Goal: Task Accomplishment & Management: Manage account settings

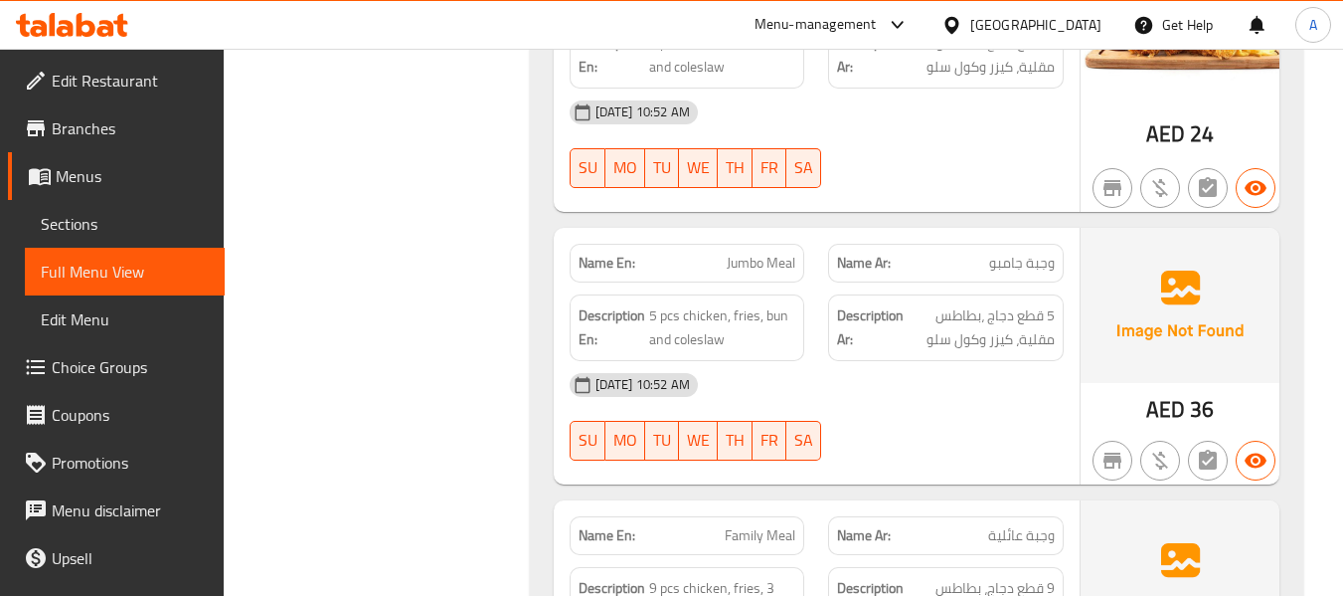
scroll to position [36631, 0]
click at [1030, 9] on div "[GEOGRAPHIC_DATA]" at bounding box center [1022, 25] width 192 height 48
click at [992, 37] on div "[GEOGRAPHIC_DATA]" at bounding box center [1022, 25] width 192 height 48
click at [990, 24] on div "[GEOGRAPHIC_DATA]" at bounding box center [1035, 25] width 131 height 22
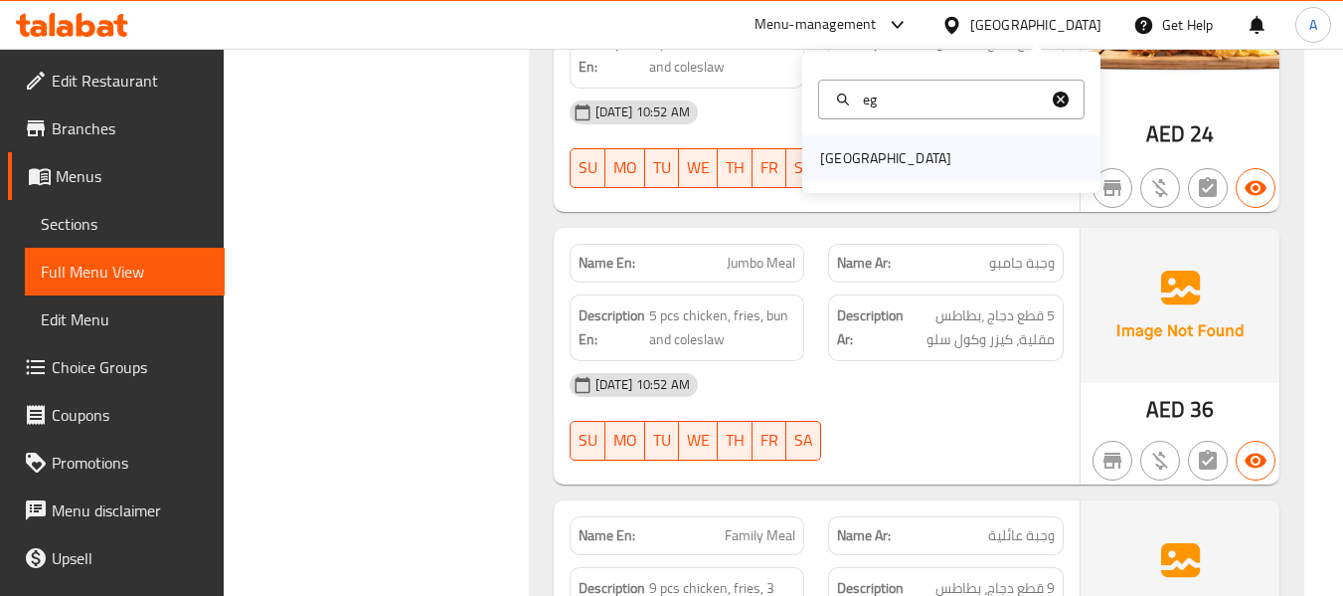
type input "eg"
click at [869, 149] on div "[GEOGRAPHIC_DATA]" at bounding box center [885, 158] width 163 height 46
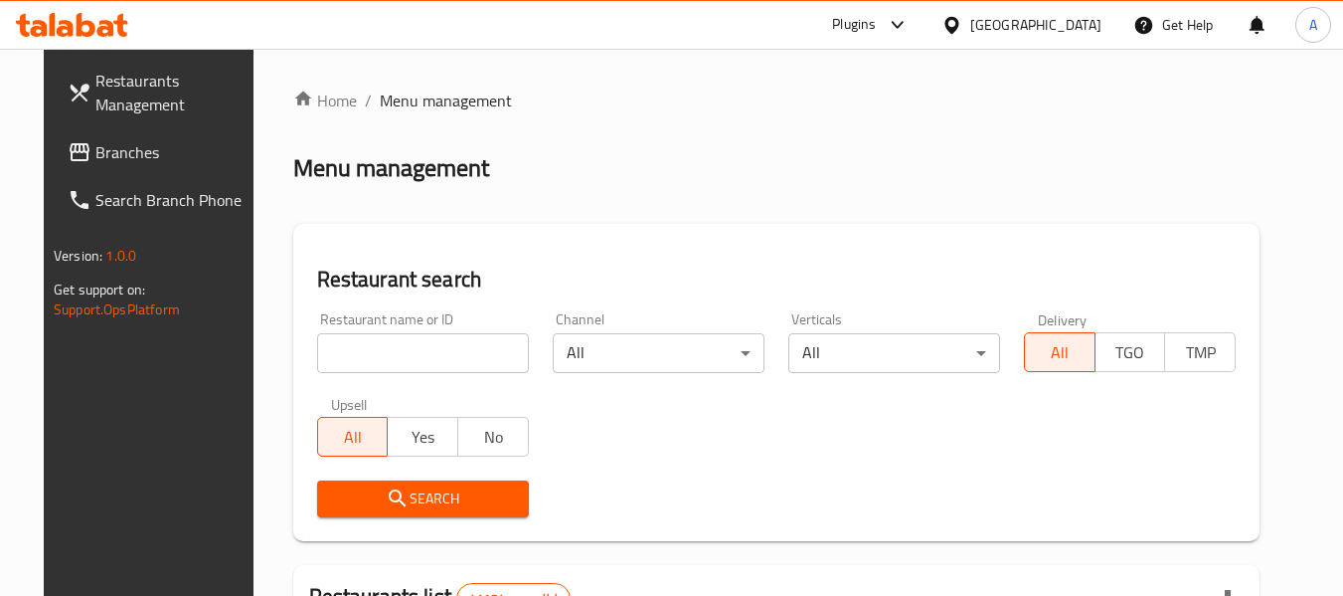
click at [467, 327] on div "Restaurant name or ID Restaurant name or ID" at bounding box center [423, 342] width 212 height 61
click at [463, 333] on div "Restaurant name or ID Restaurant name or ID" at bounding box center [423, 342] width 212 height 61
click at [454, 343] on input "search" at bounding box center [423, 353] width 212 height 40
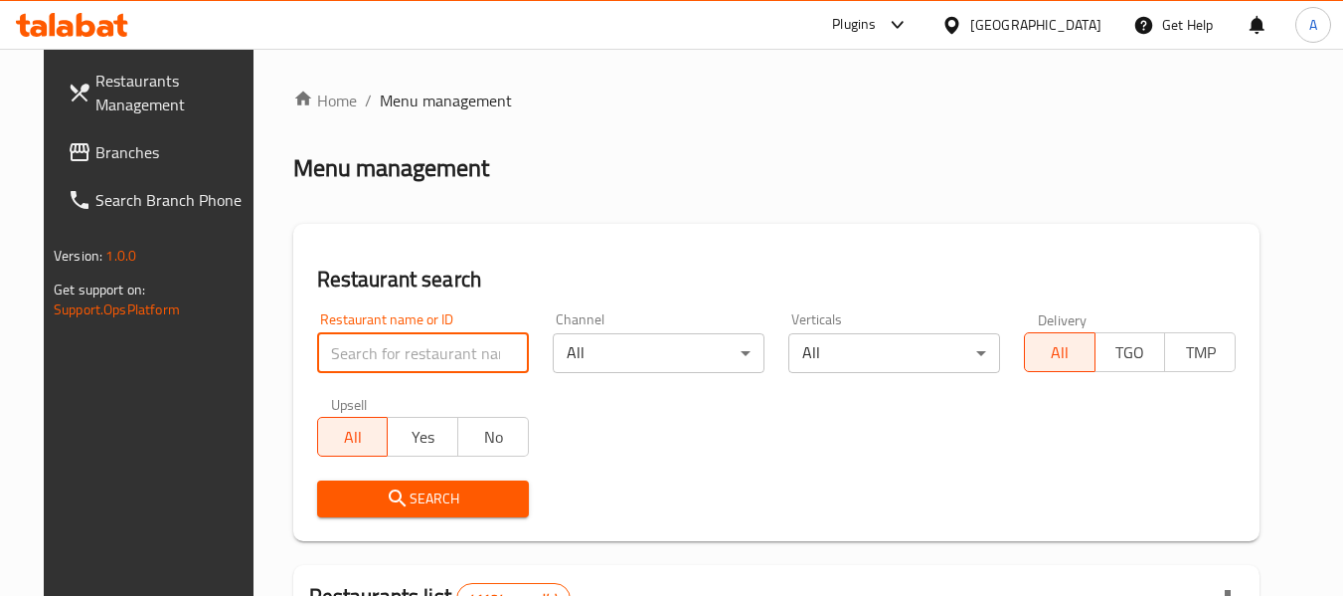
click at [448, 344] on input "search" at bounding box center [423, 353] width 212 height 40
paste input "777872"
type input "777872"
click button "Search" at bounding box center [423, 498] width 212 height 37
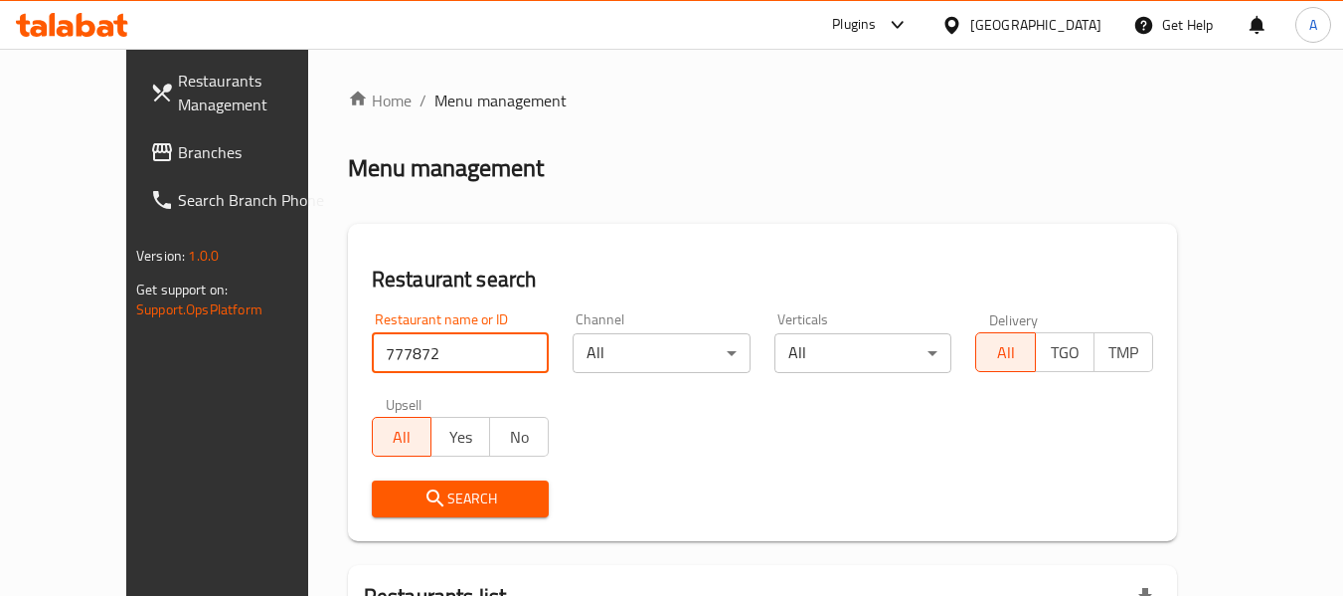
click at [144, 165] on link "Branches" at bounding box center [242, 152] width 217 height 48
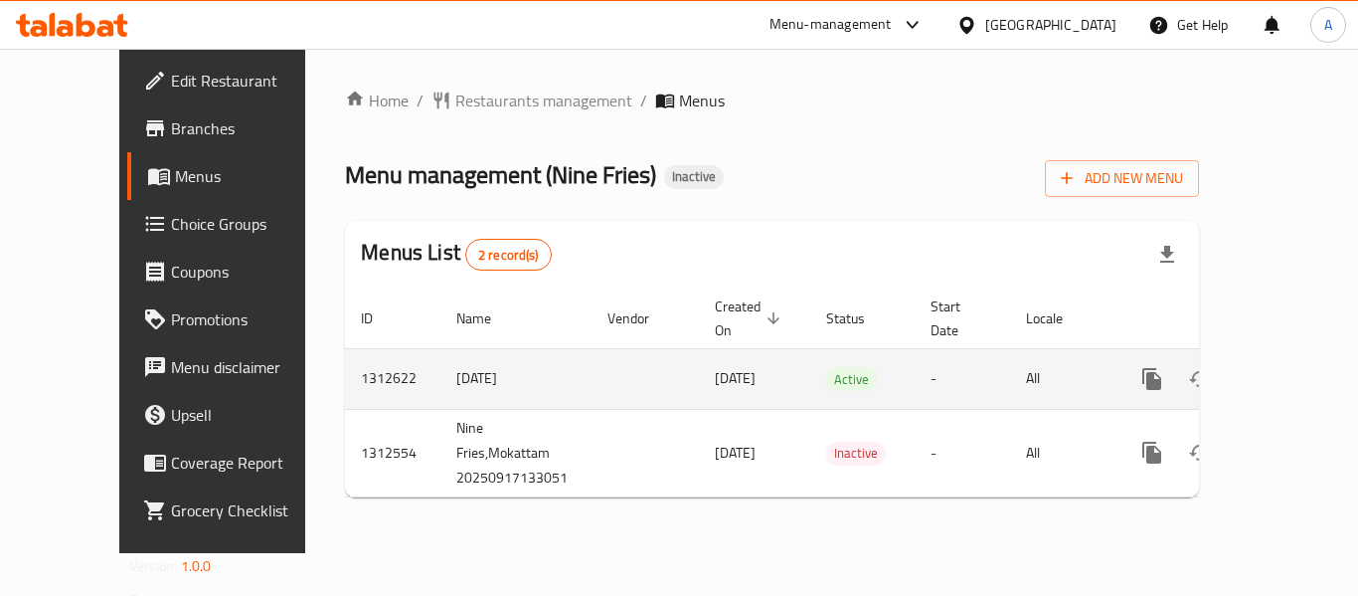
click at [1286, 370] on icon "enhanced table" at bounding box center [1295, 379] width 18 height 18
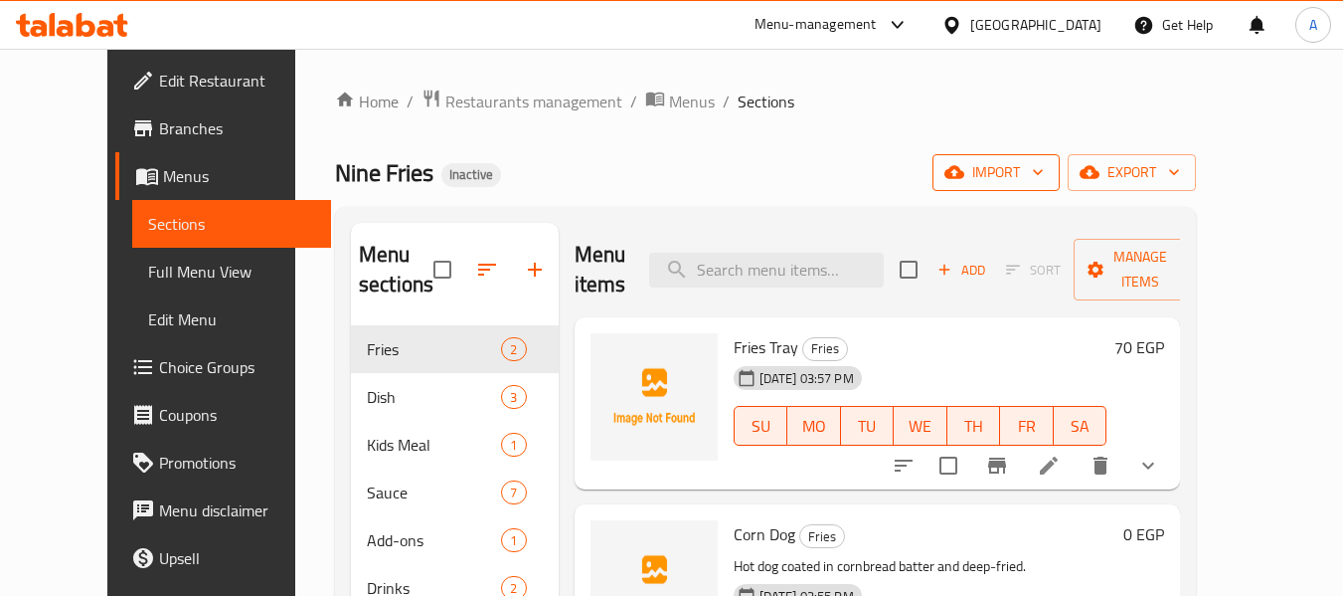
click at [1044, 170] on span "import" at bounding box center [995, 172] width 95 height 25
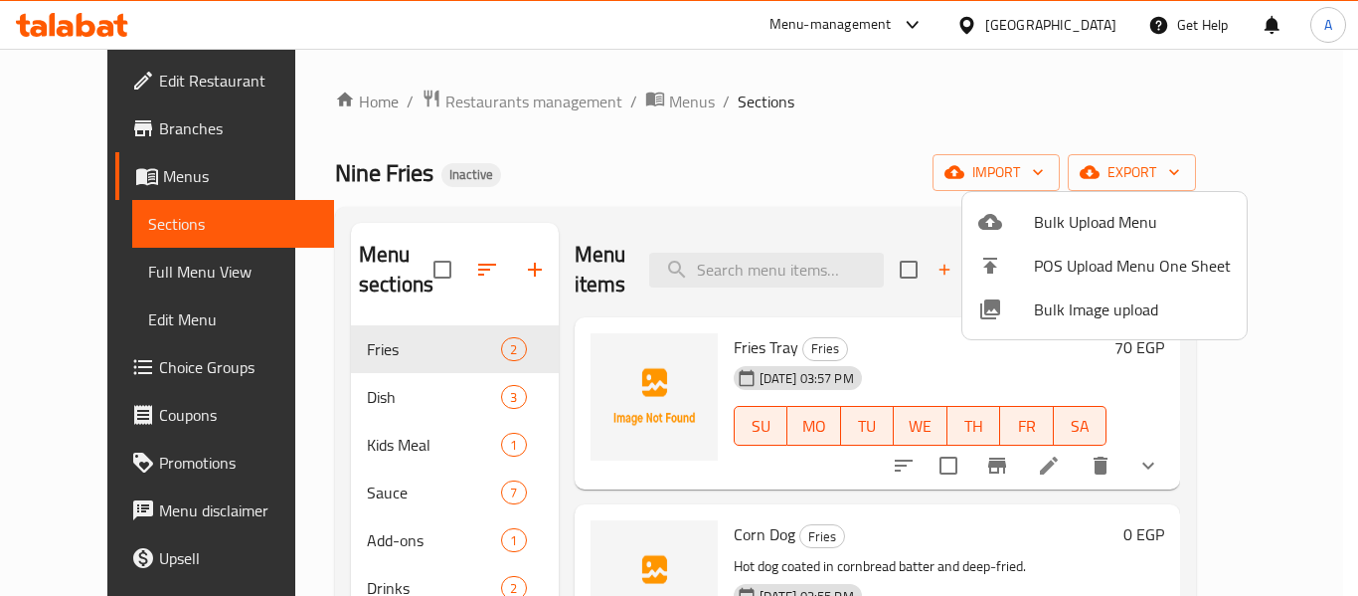
click at [1043, 301] on span "Bulk Image upload" at bounding box center [1132, 309] width 197 height 24
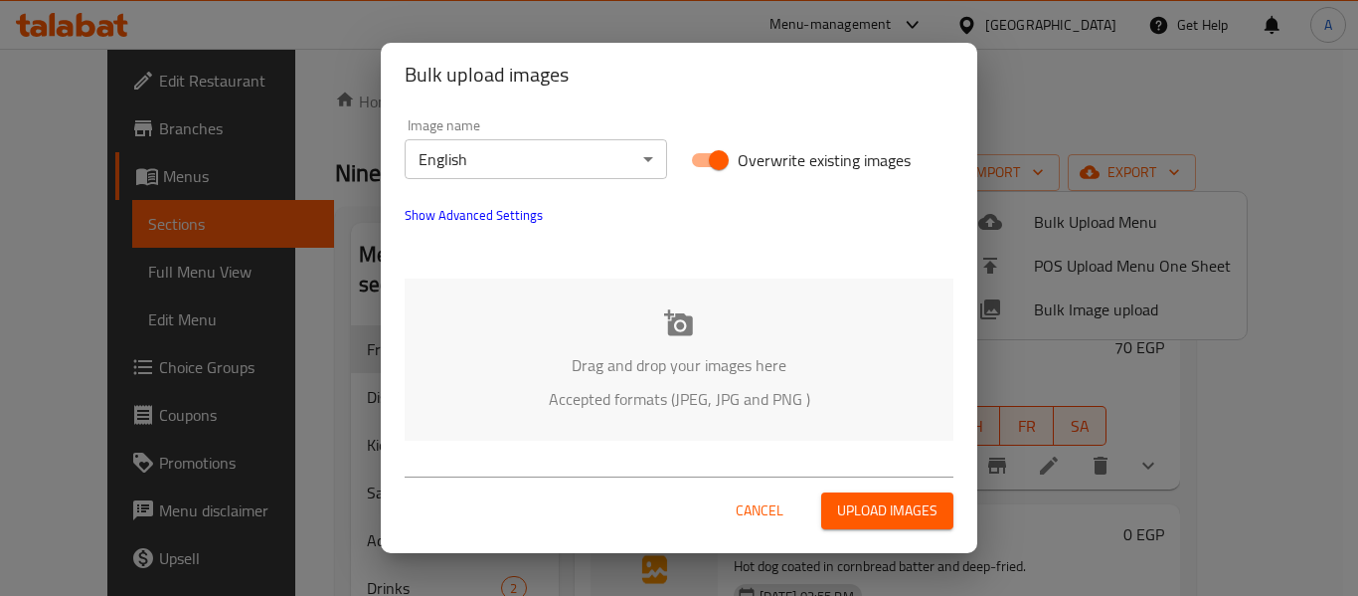
click at [739, 344] on div "Drag and drop your images here Accepted formats (JPEG, JPG and PNG )" at bounding box center [679, 359] width 549 height 162
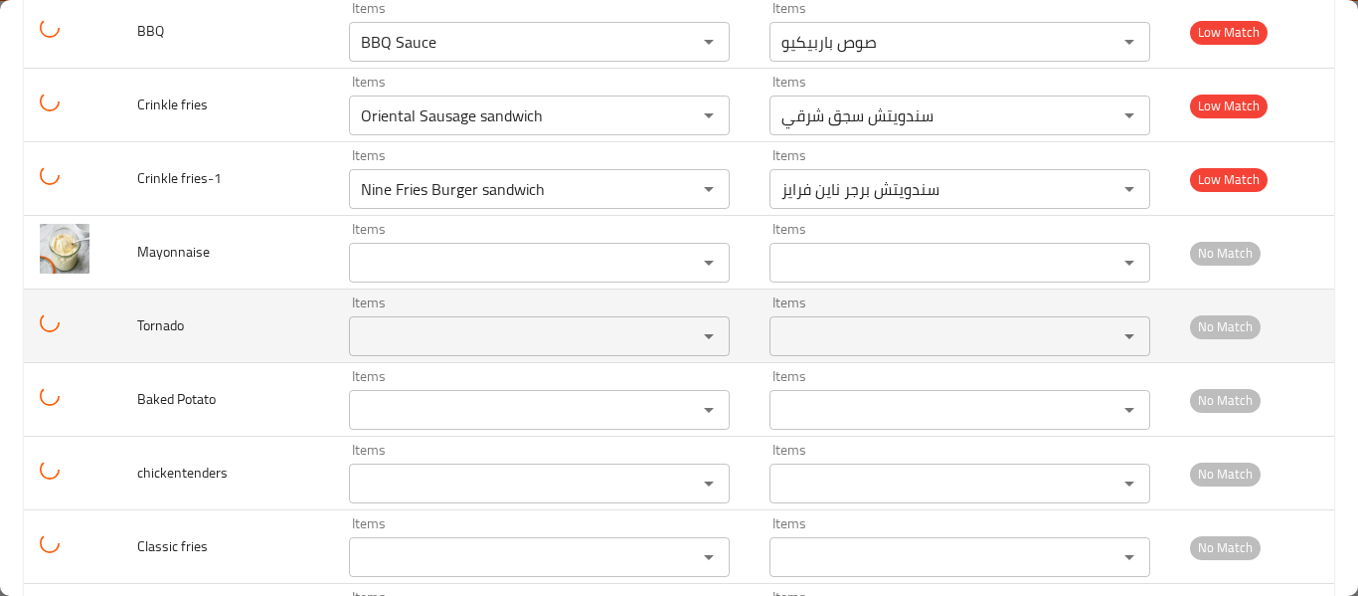
scroll to position [1488, 0]
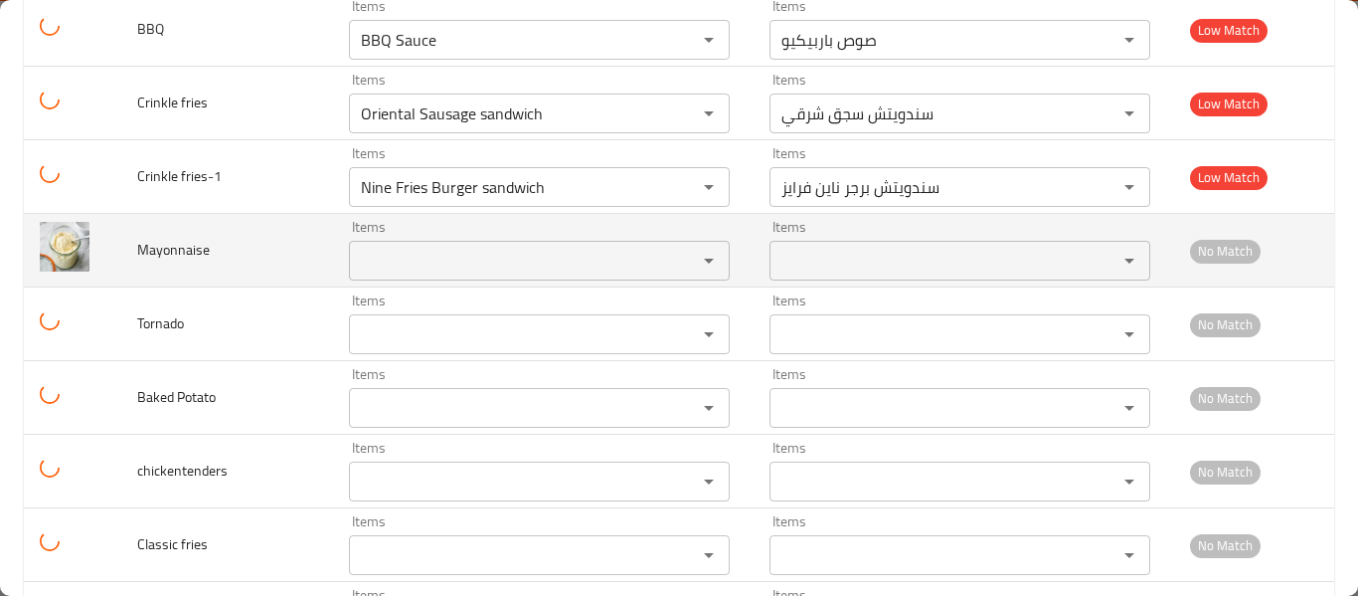
click at [472, 267] on input "Items" at bounding box center [510, 261] width 310 height 28
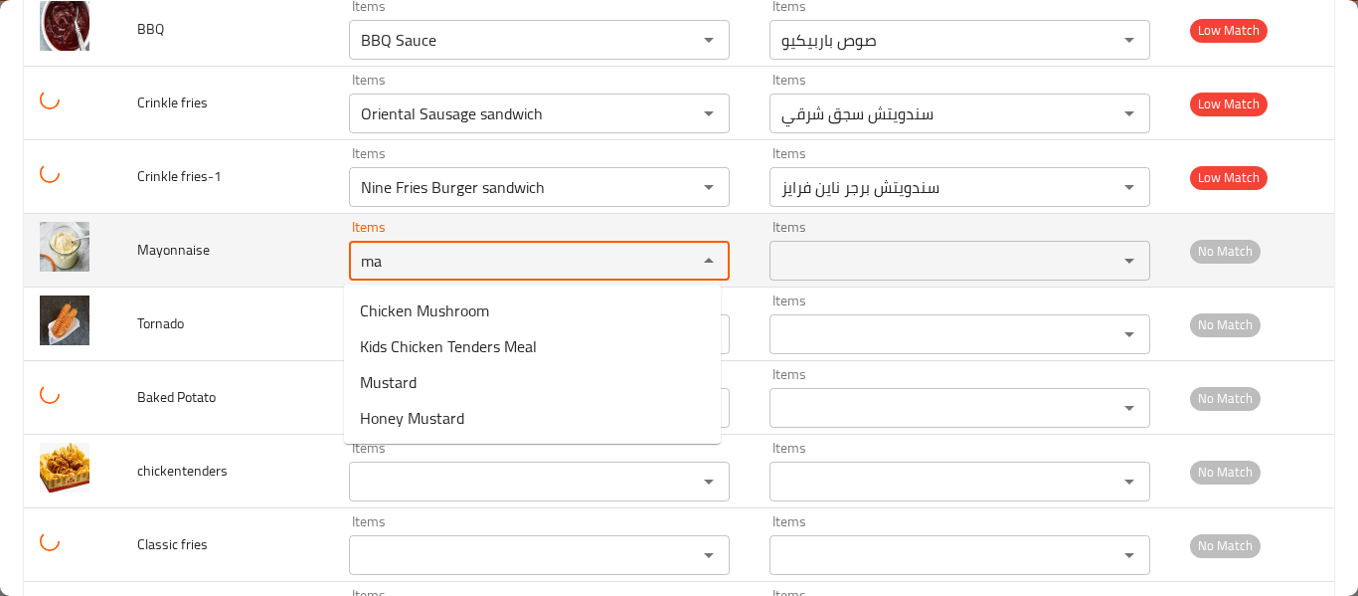
type input "m"
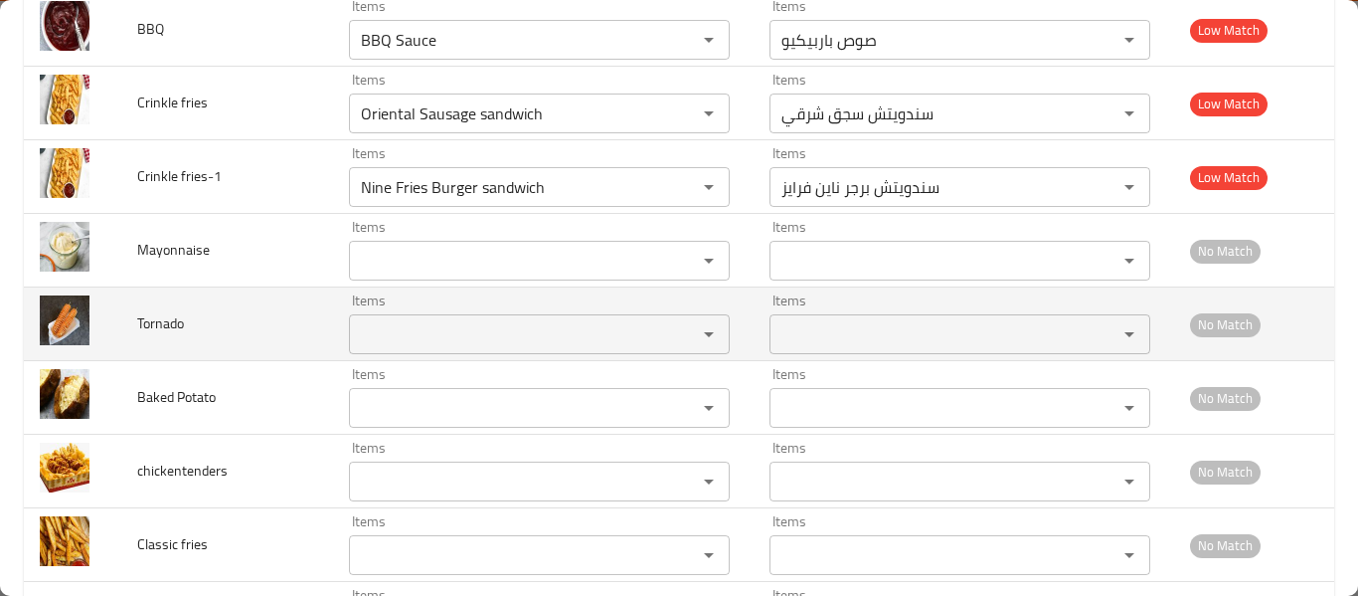
click at [254, 317] on td "Tornado" at bounding box center [227, 324] width 213 height 74
click at [372, 335] on input "Items" at bounding box center [510, 334] width 310 height 28
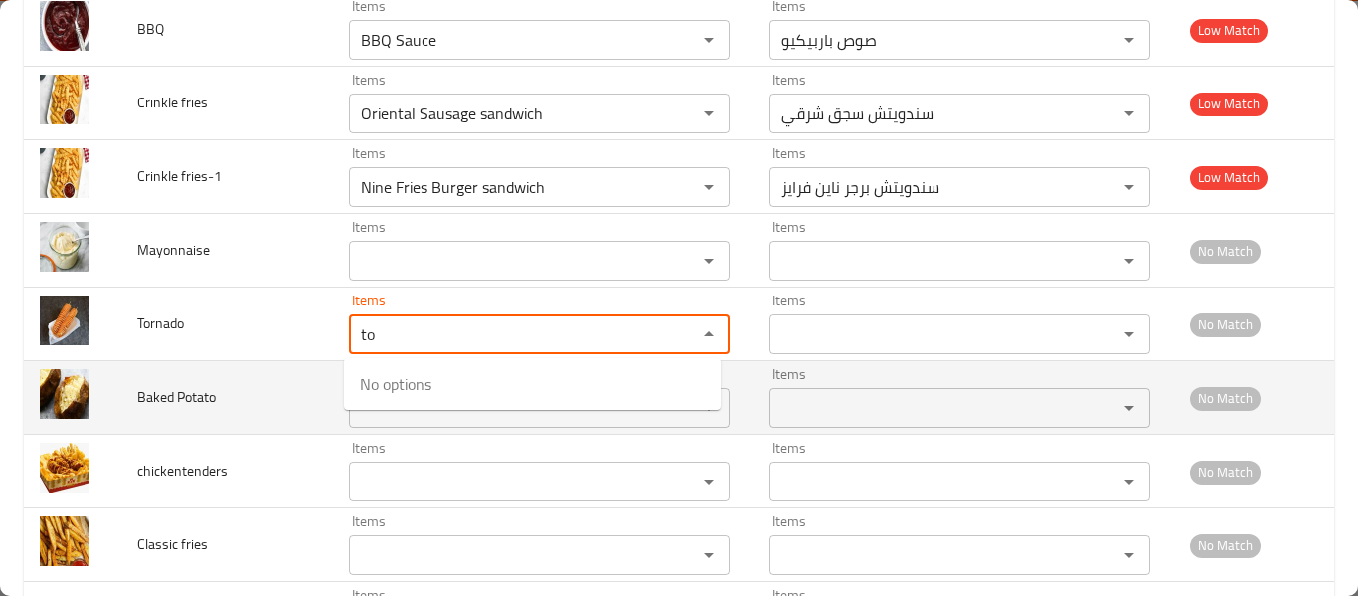
type input "t"
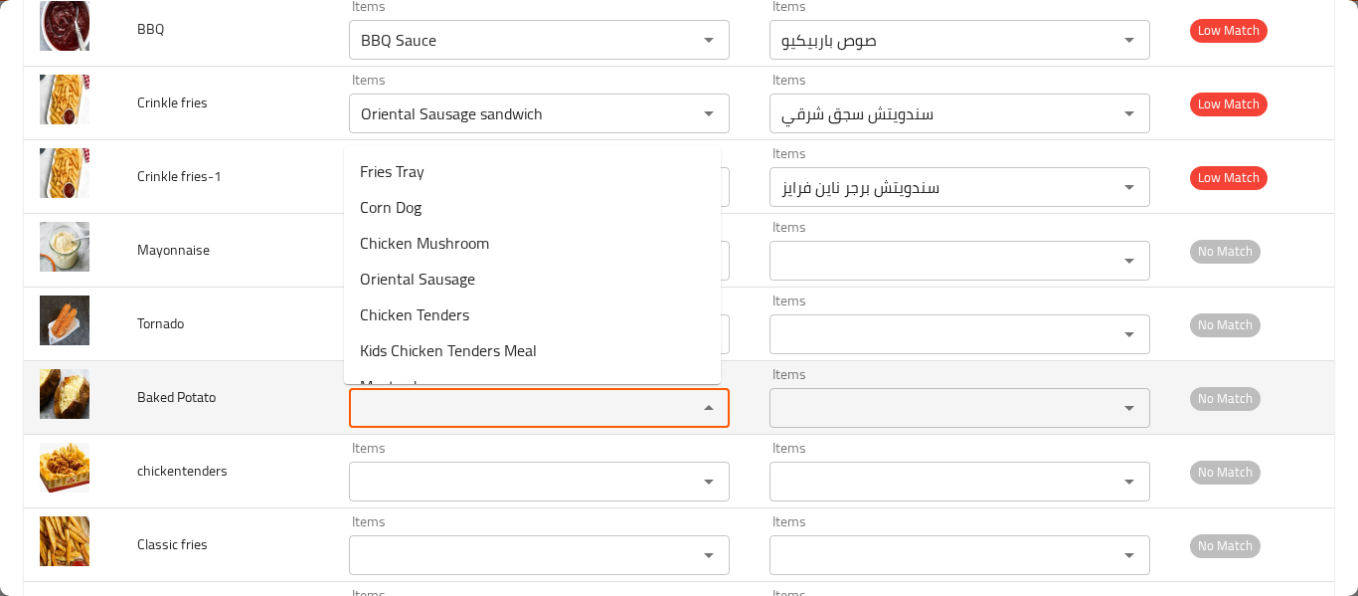
click at [390, 419] on Potato "Items" at bounding box center [510, 408] width 310 height 28
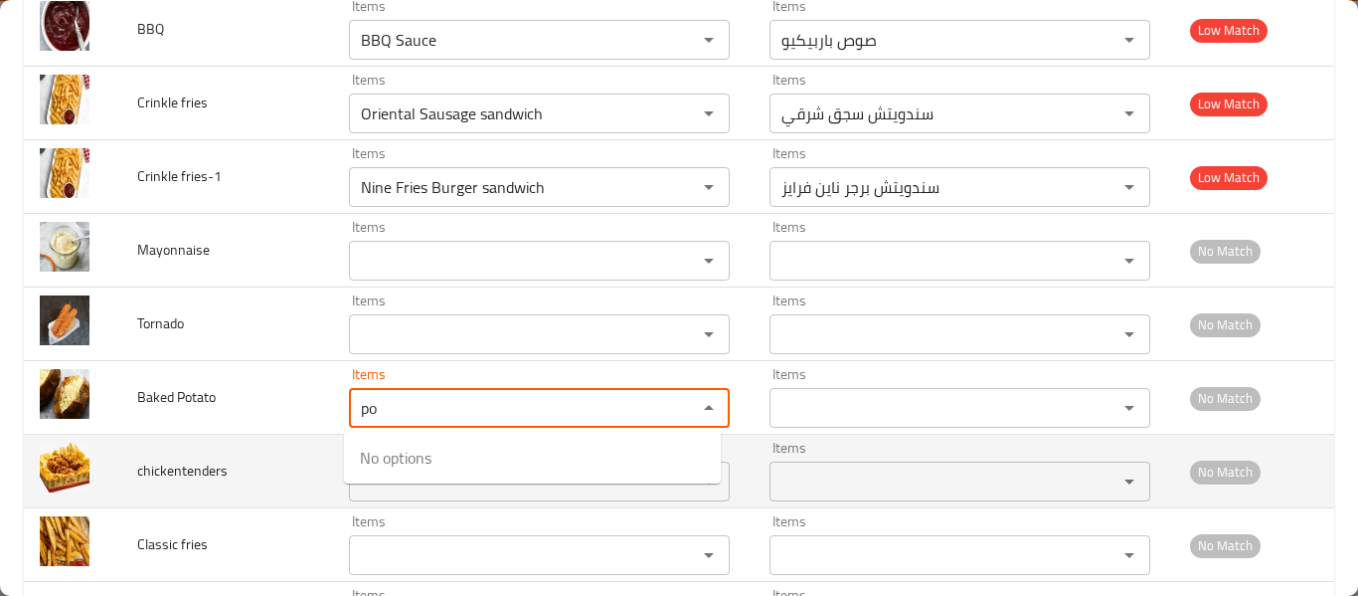
type Potato "po"
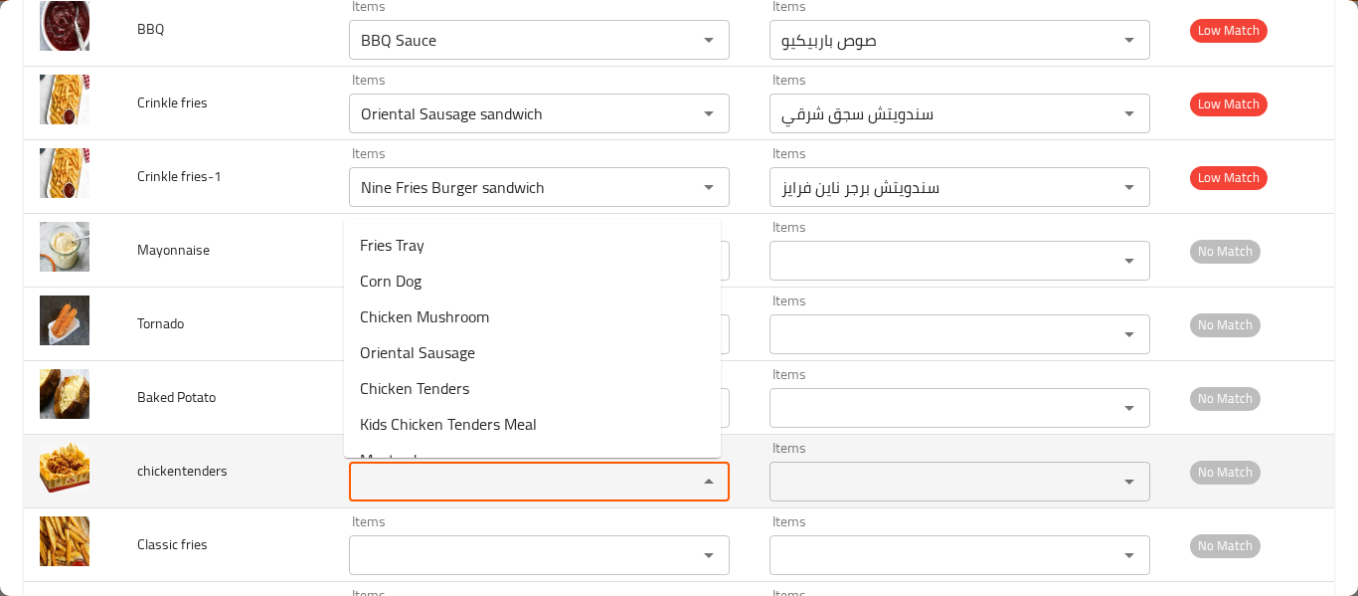
click at [371, 492] on input "Items" at bounding box center [510, 481] width 310 height 28
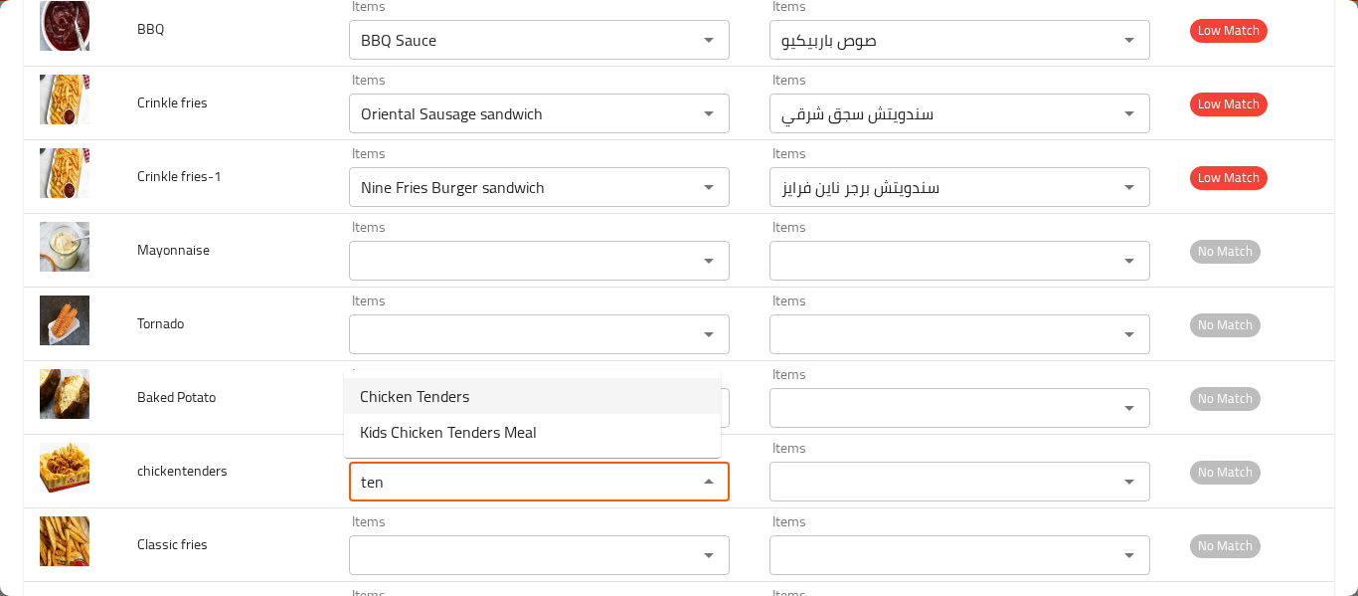
click at [485, 407] on li "Chicken Tenders" at bounding box center [532, 396] width 377 height 36
type input "Chicken Tenders"
type input "دجاج تندر"
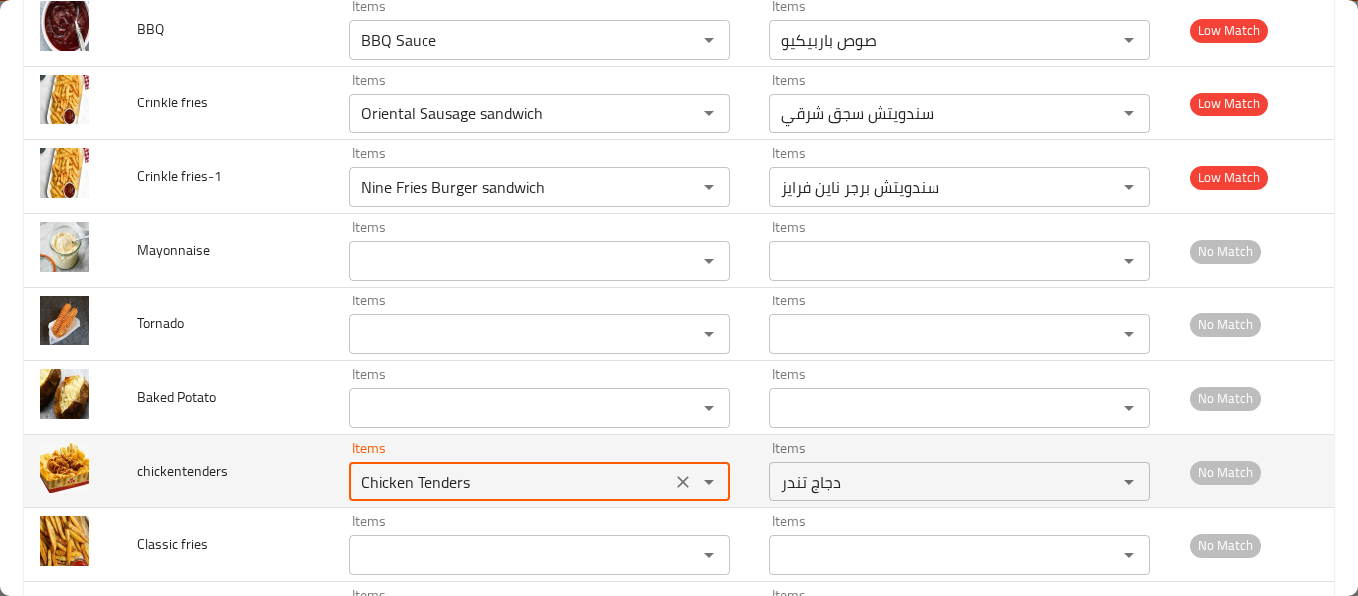
scroll to position [1588, 0]
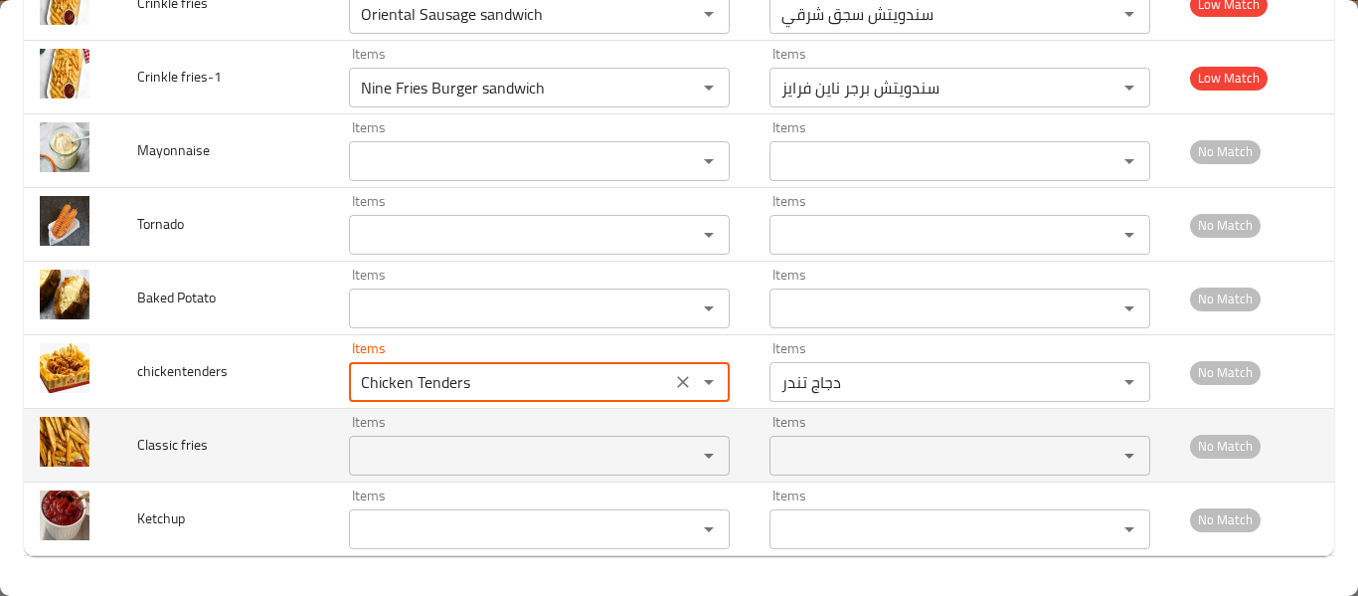
type input "Chicken Tenders"
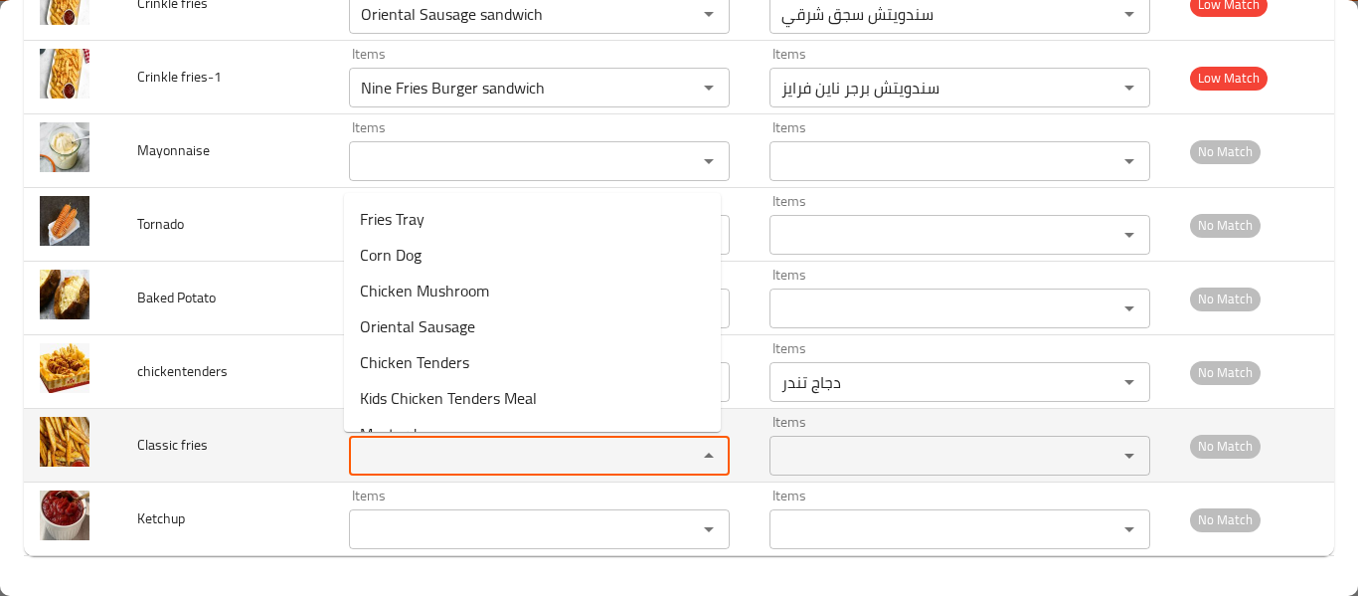
click at [387, 465] on fries "Items" at bounding box center [510, 455] width 310 height 28
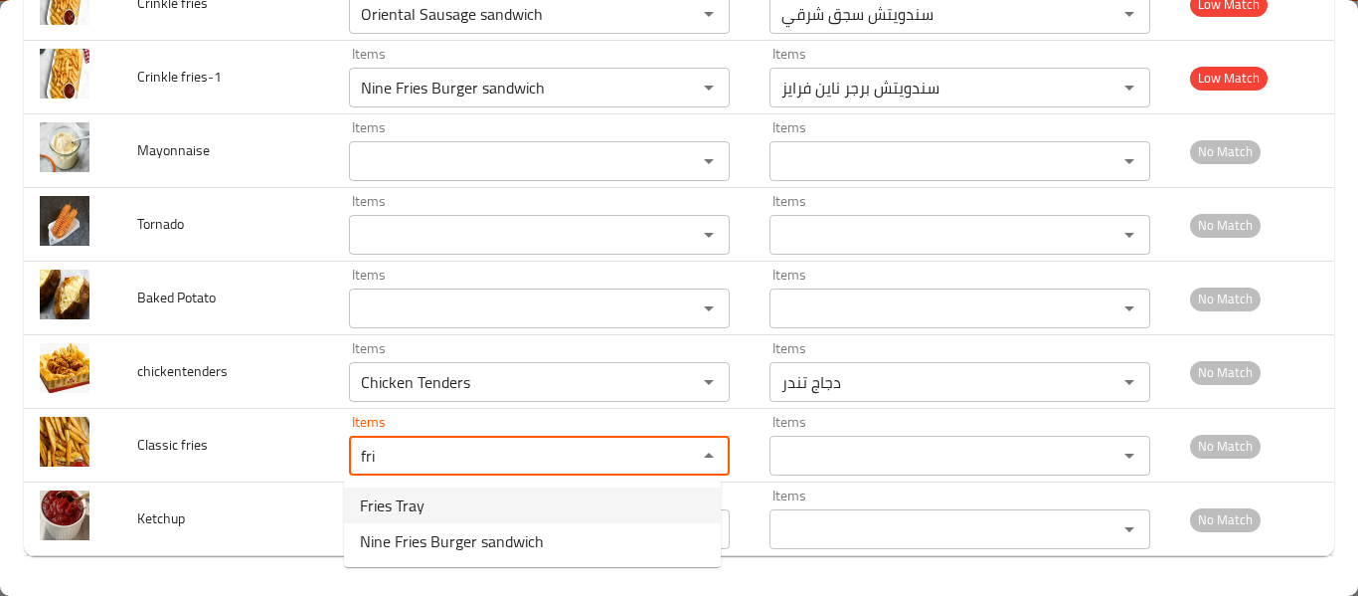
click at [471, 516] on fries-option-0 "Fries Tray" at bounding box center [532, 505] width 377 height 36
type fries "Fries Tray"
type fries-ar "صينية فرايز"
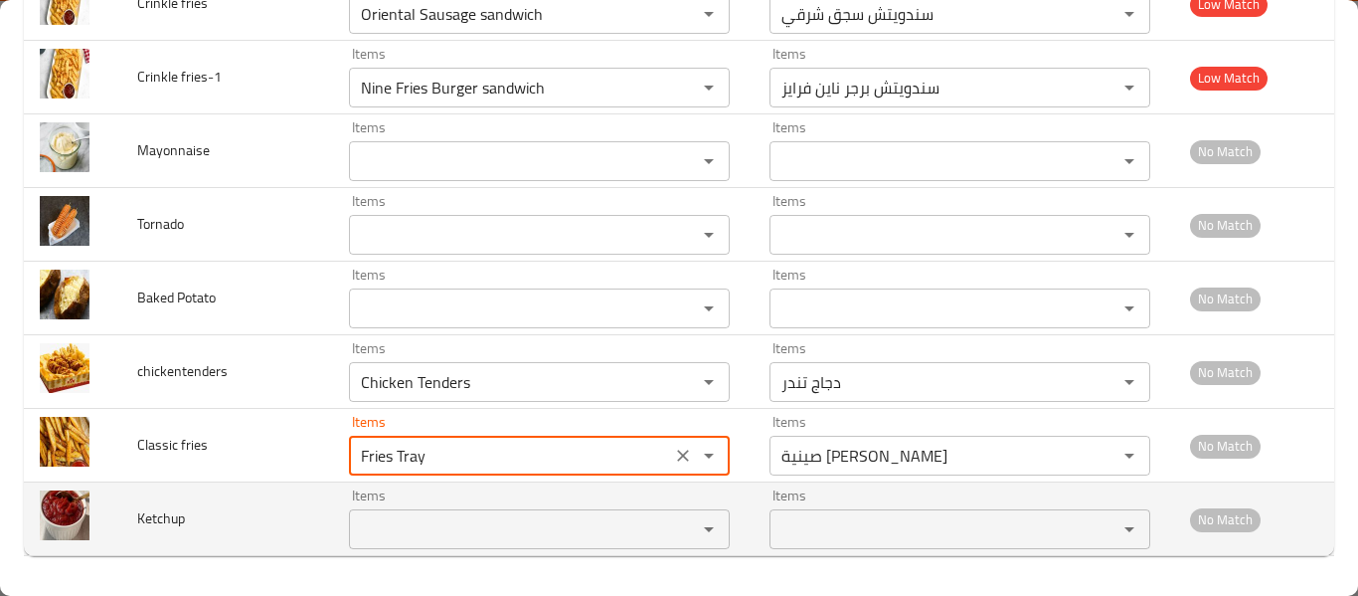
type fries "Fries Tray"
click at [454, 527] on input "Items" at bounding box center [510, 529] width 310 height 28
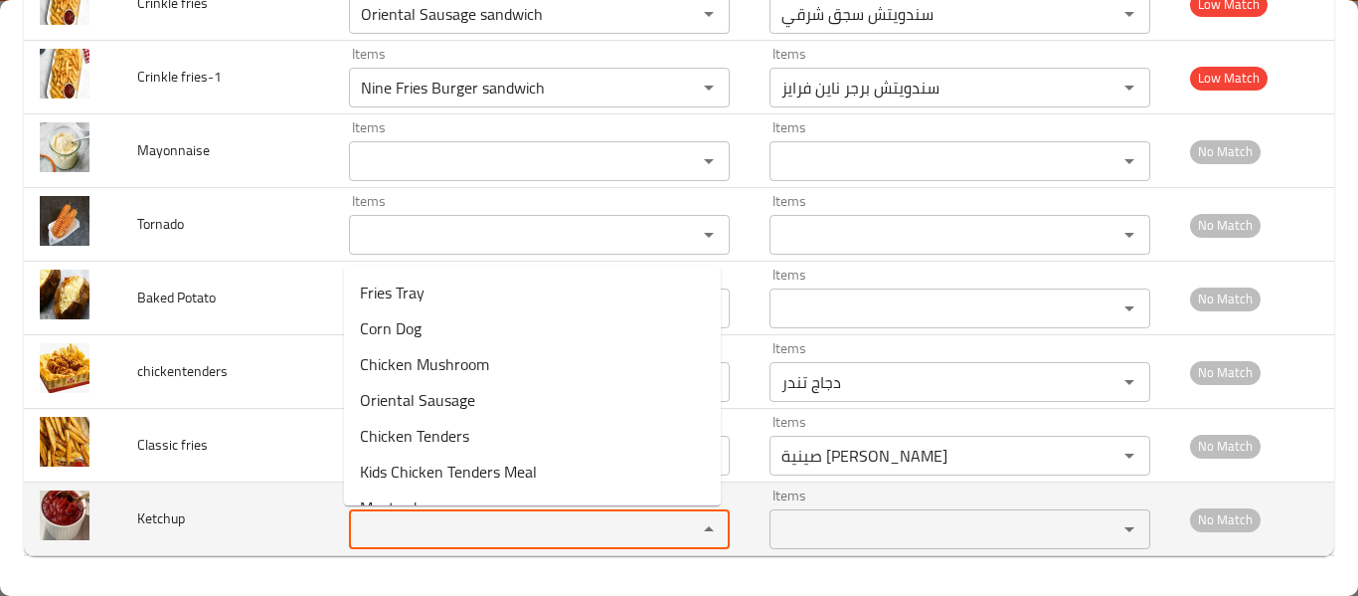
type input "k"
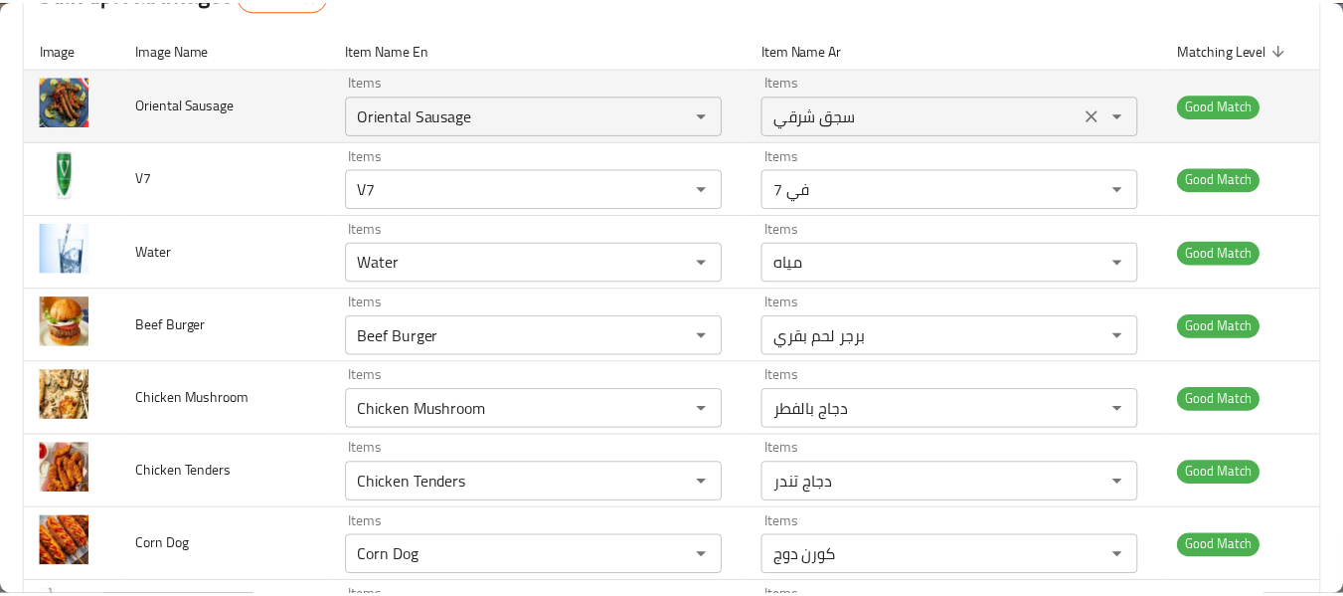
scroll to position [0, 0]
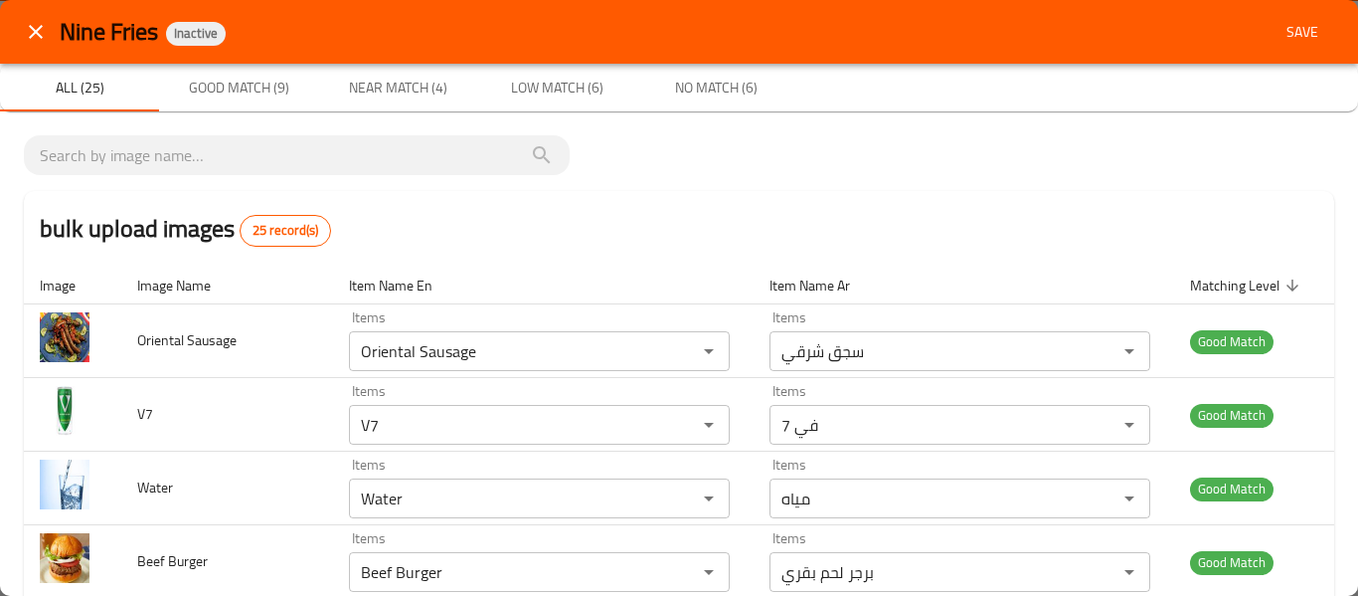
click at [1292, 24] on span "Save" at bounding box center [1303, 32] width 48 height 25
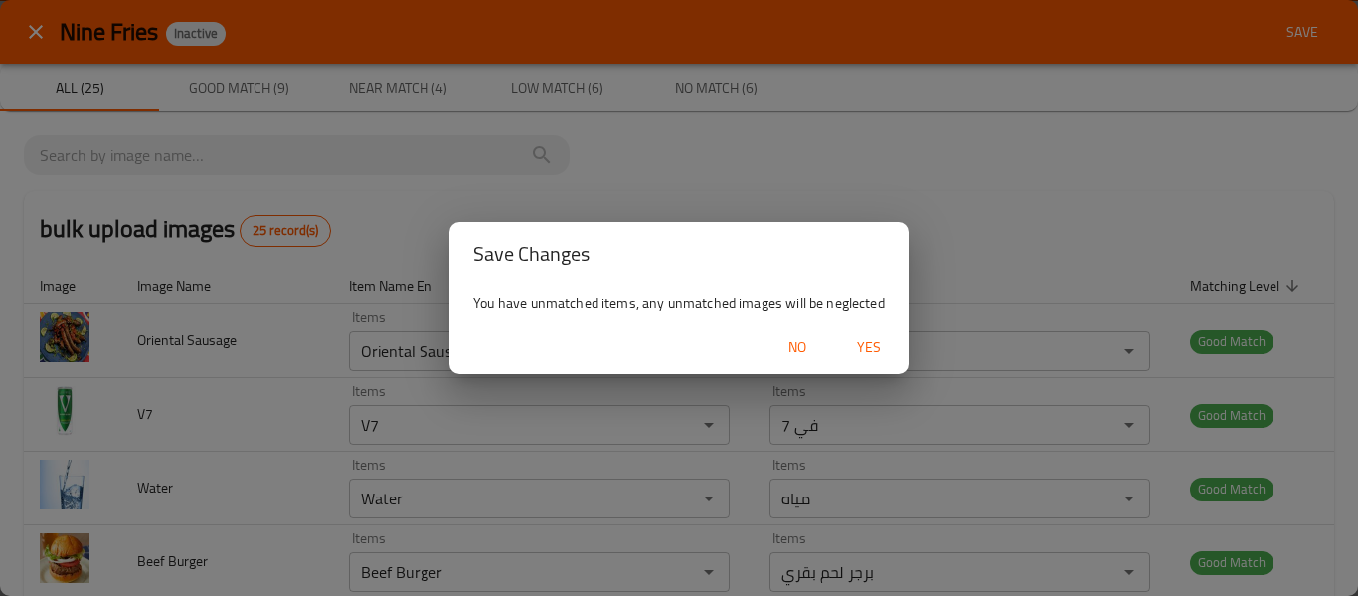
click at [866, 359] on span "Yes" at bounding box center [869, 347] width 48 height 25
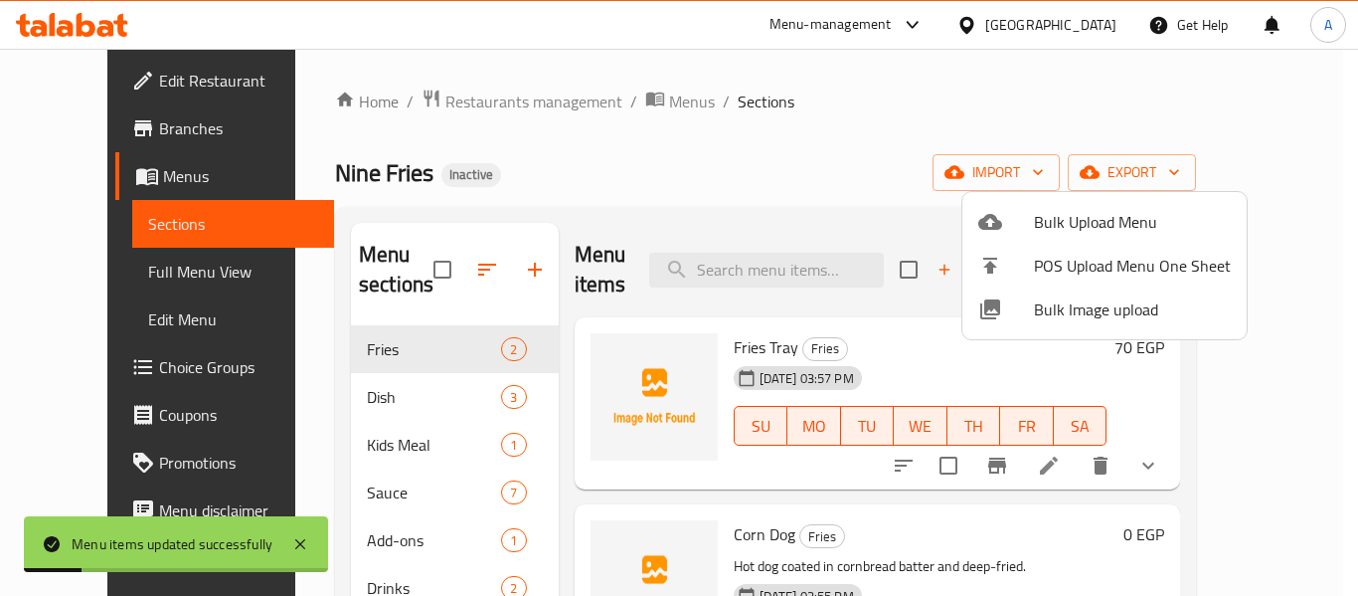
click at [78, 282] on div at bounding box center [679, 298] width 1358 height 596
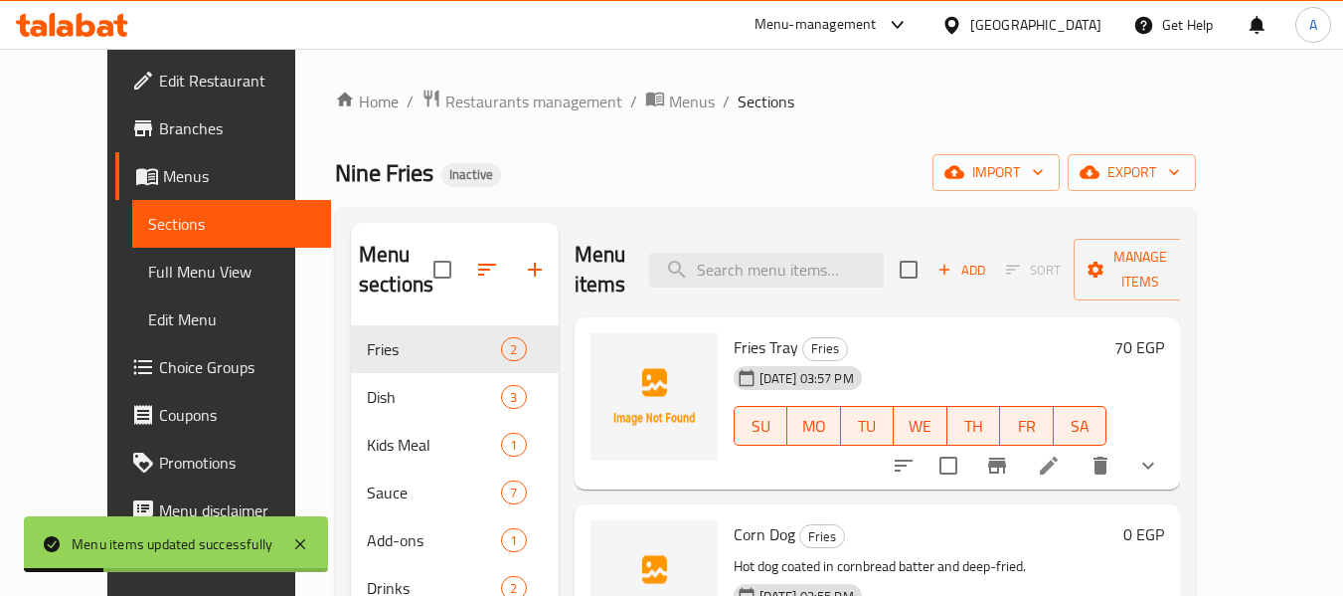
click at [148, 282] on span "Full Menu View" at bounding box center [232, 271] width 168 height 24
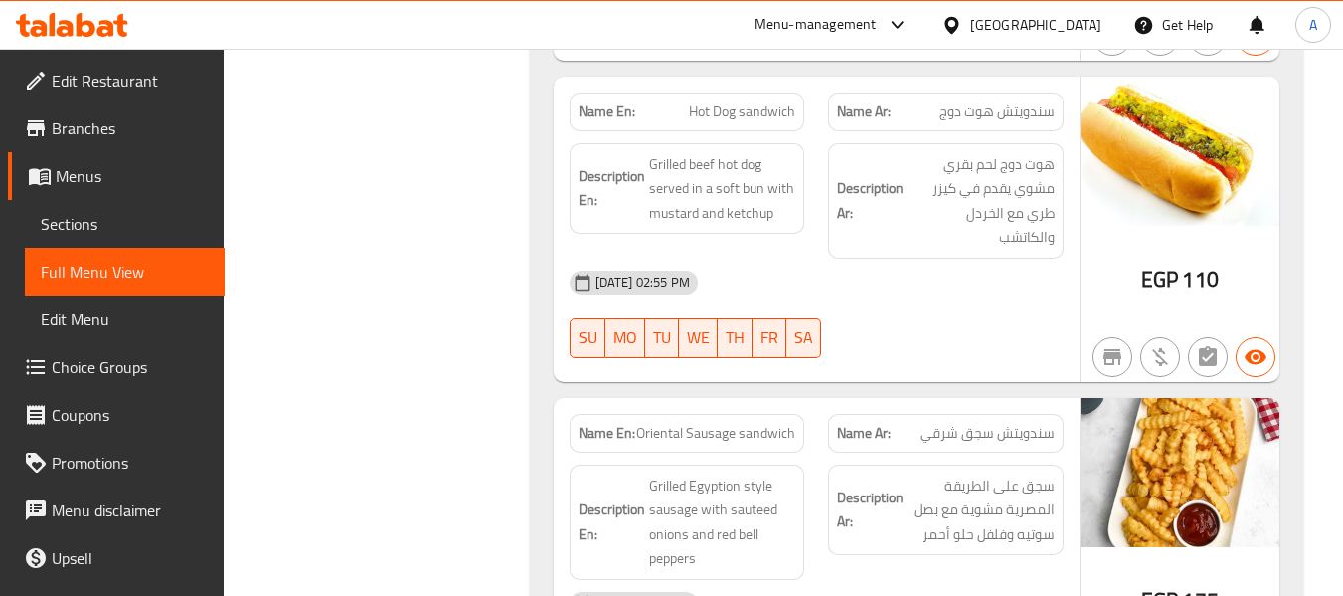
scroll to position [6480, 0]
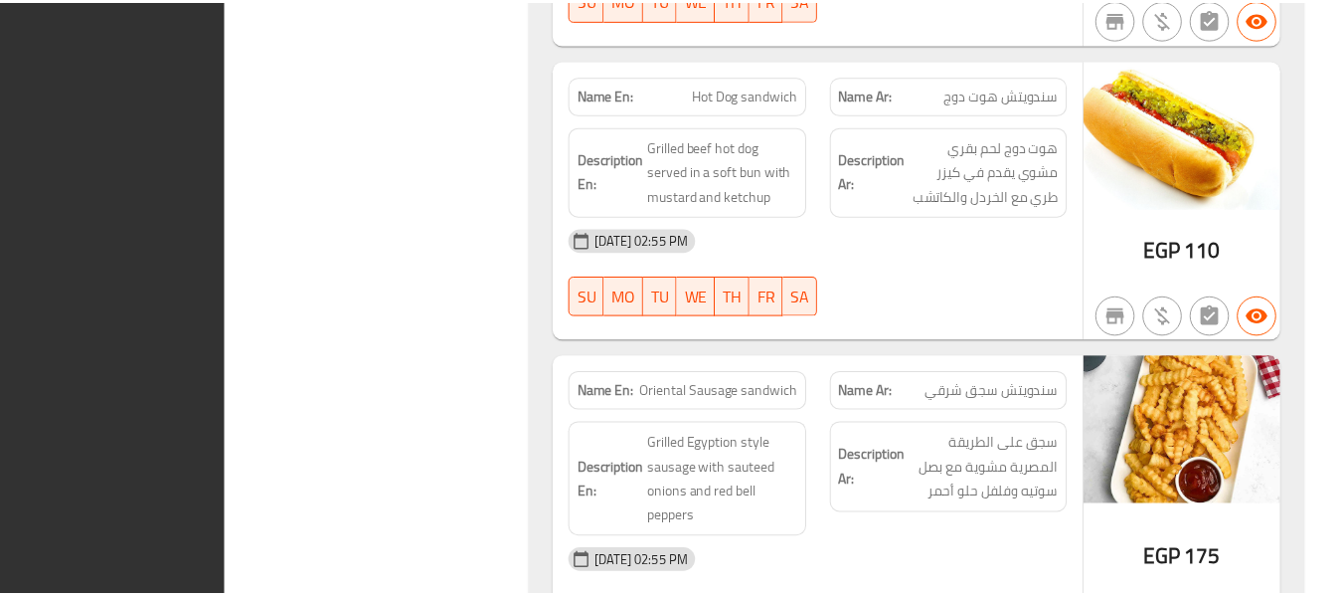
scroll to position [6431, 0]
